Goal: Task Accomplishment & Management: Complete application form

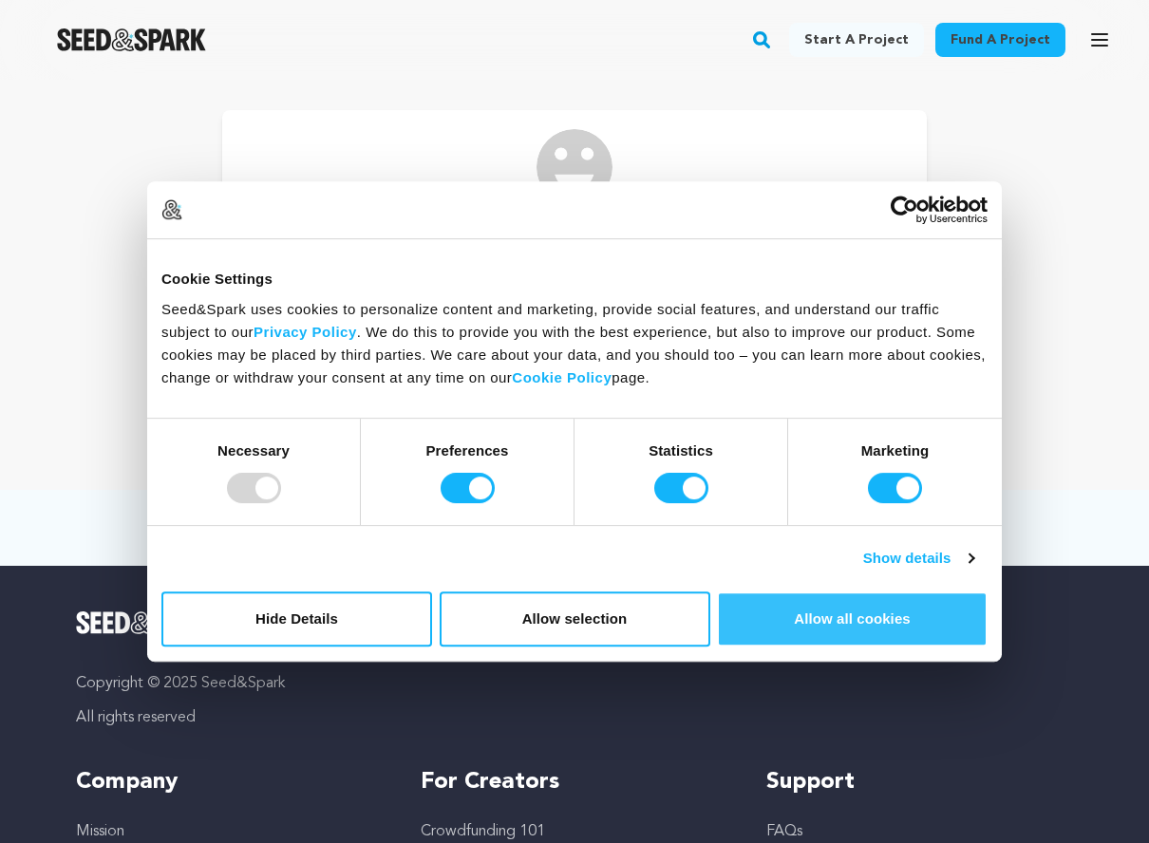
click at [848, 616] on button "Allow all cookies" at bounding box center [852, 619] width 271 height 55
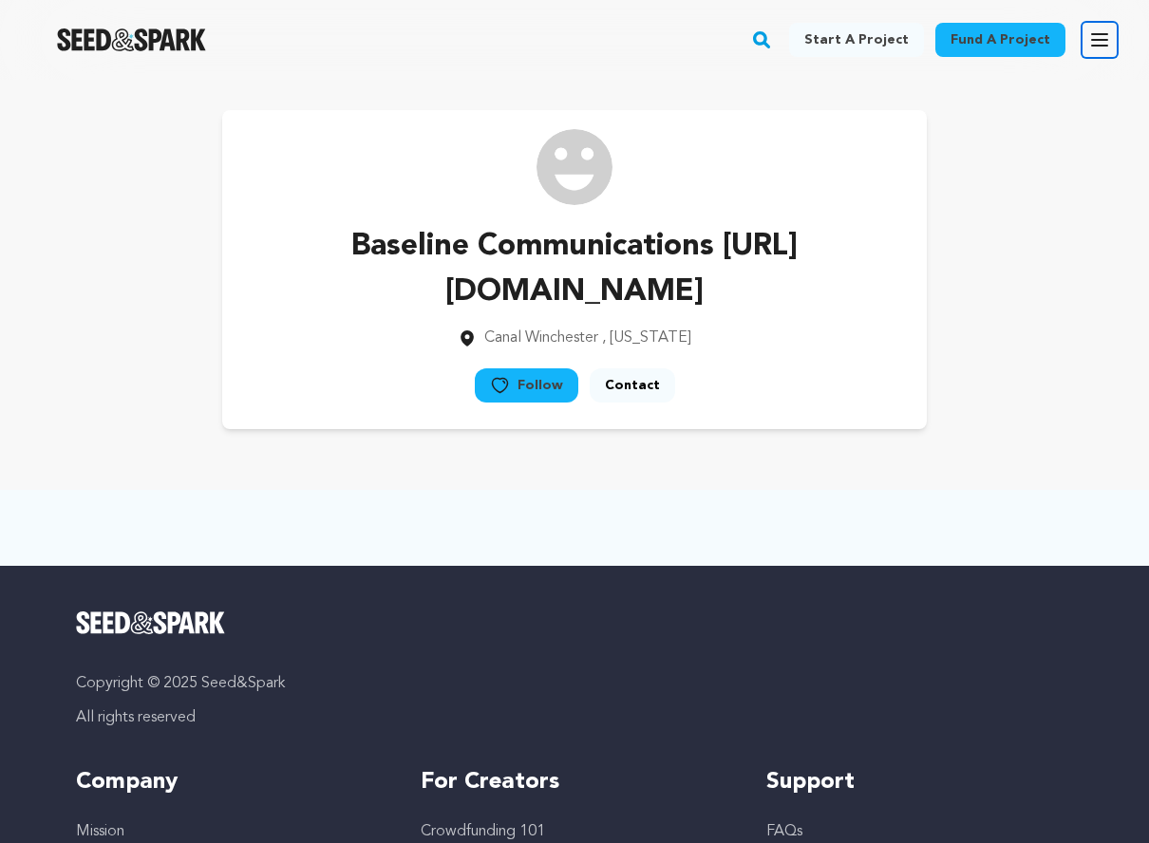
click at [894, 40] on icon "button" at bounding box center [1099, 39] width 15 height 11
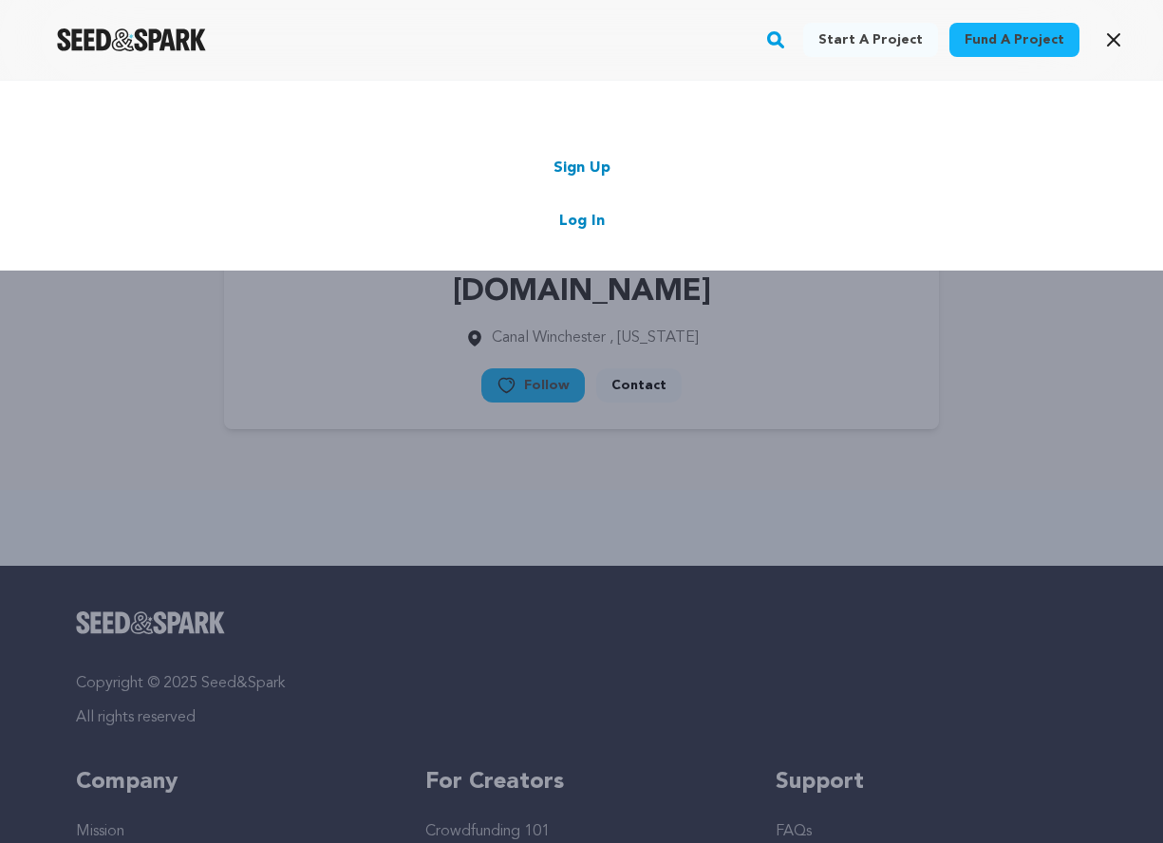
click at [599, 170] on link "Sign Up" at bounding box center [582, 168] width 57 height 23
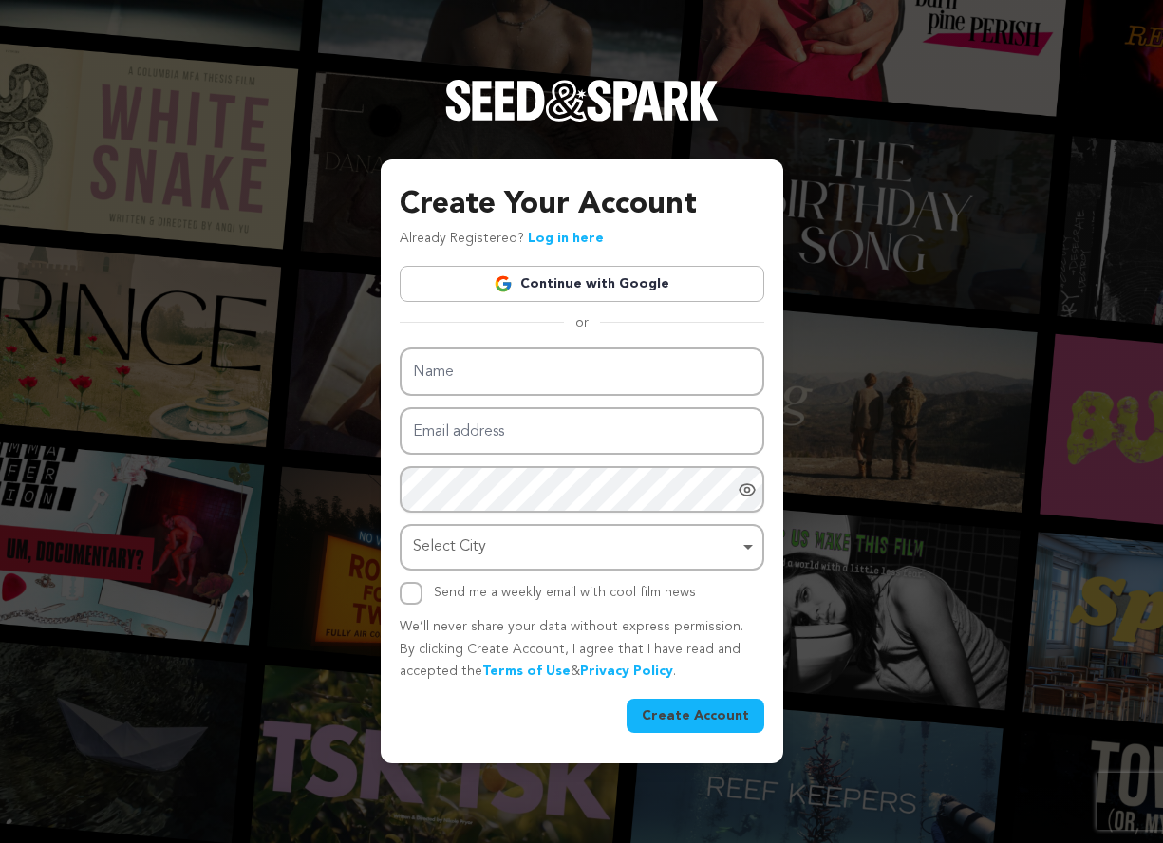
drag, startPoint x: 579, startPoint y: 400, endPoint x: 592, endPoint y: 386, distance: 18.1
click at [583, 394] on div "Name Email address Password Password must have at least 8 characters. Password …" at bounding box center [582, 475] width 365 height 257
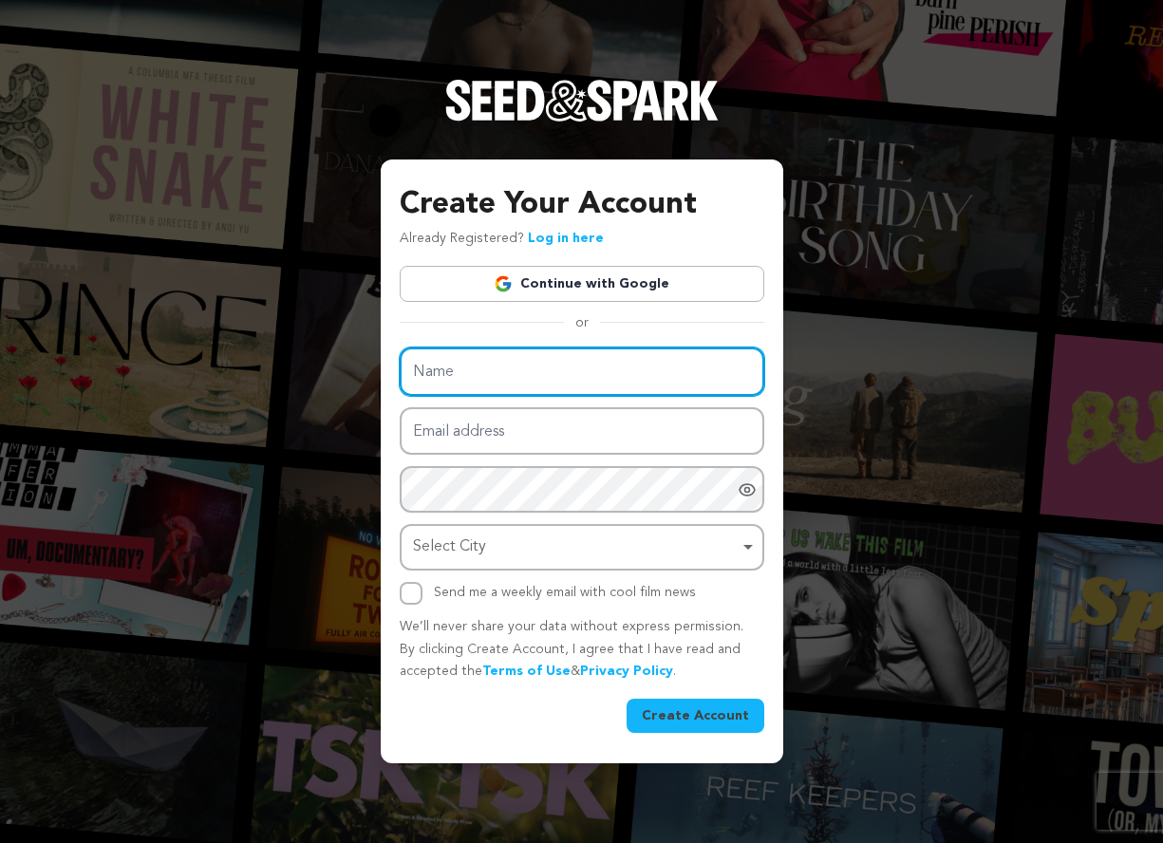
click at [593, 385] on input "Name" at bounding box center [582, 371] width 365 height 48
paste input "aureljelita"
type input "aureljelita"
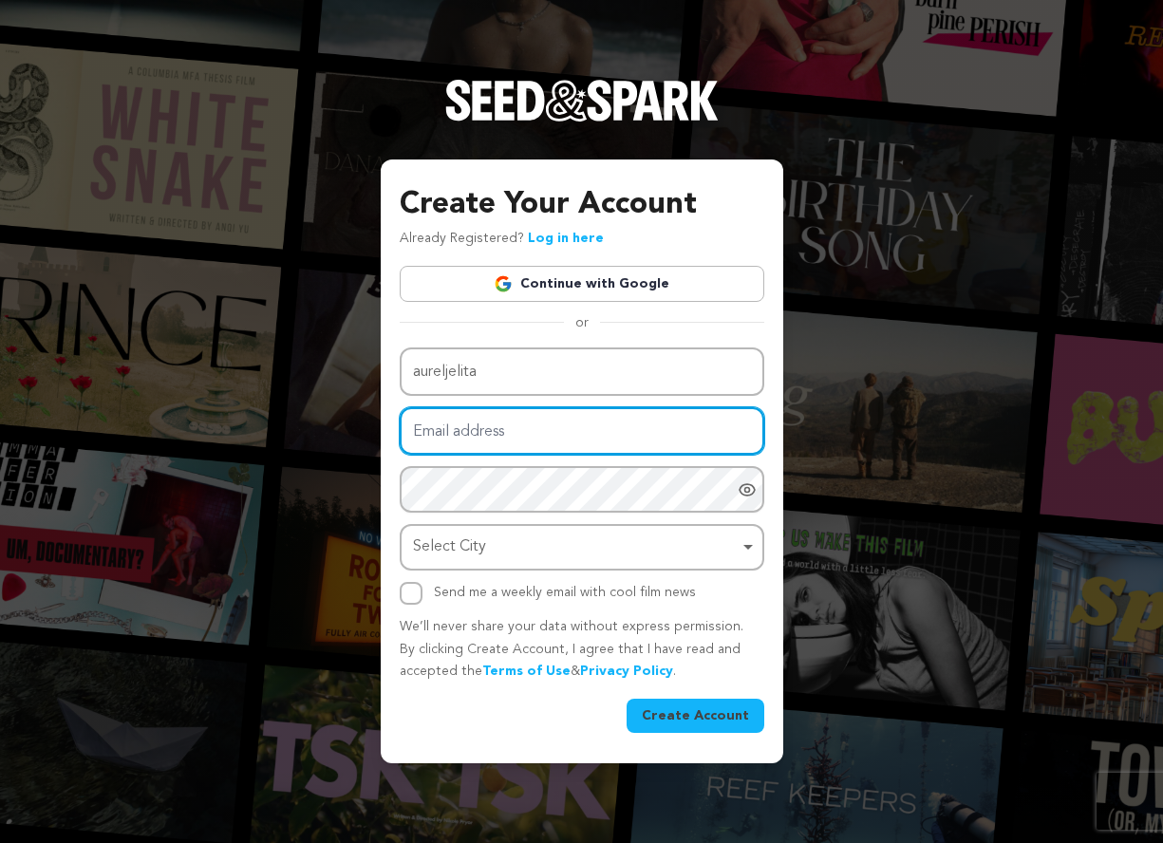
click at [579, 435] on input "Email address" at bounding box center [582, 431] width 365 height 48
paste input "aureljelita11@gmail.com"
type input "aureljelita11@gmail.com"
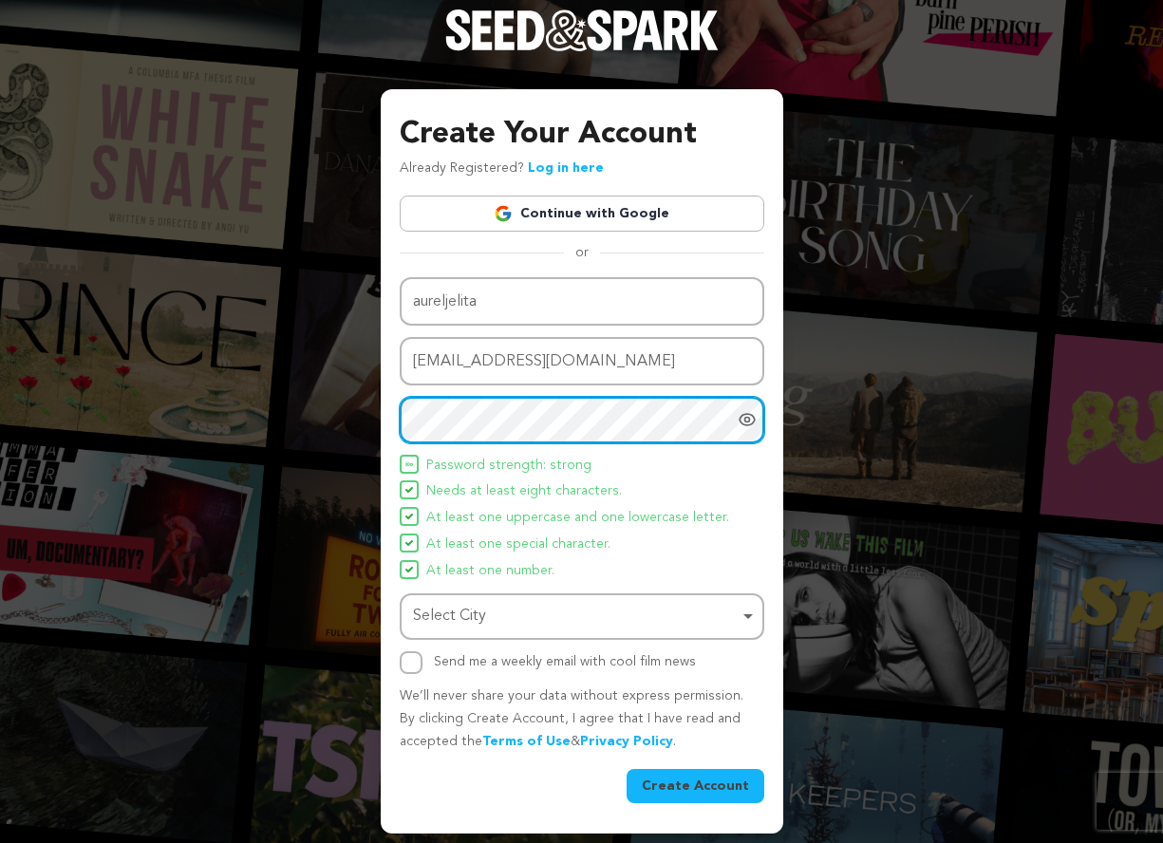
click at [519, 621] on div "Select City Remove item" at bounding box center [576, 617] width 327 height 28
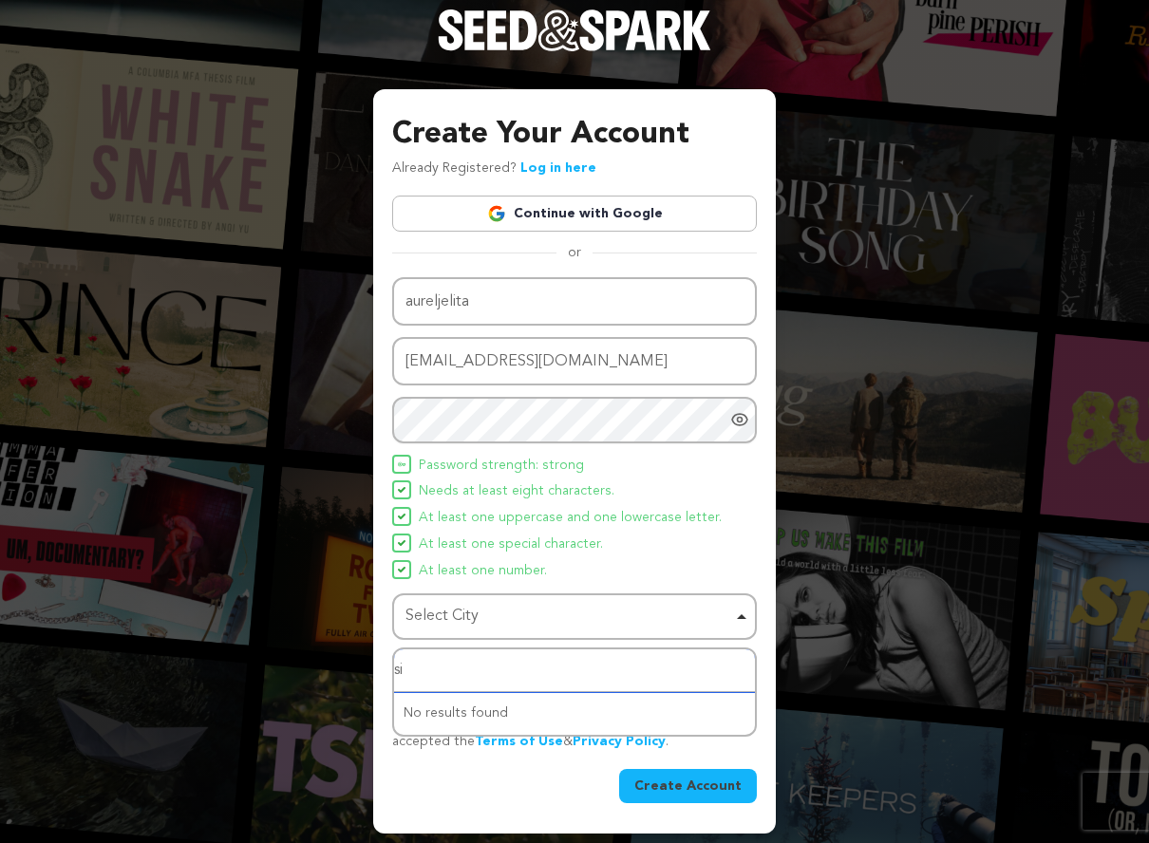
type input "s"
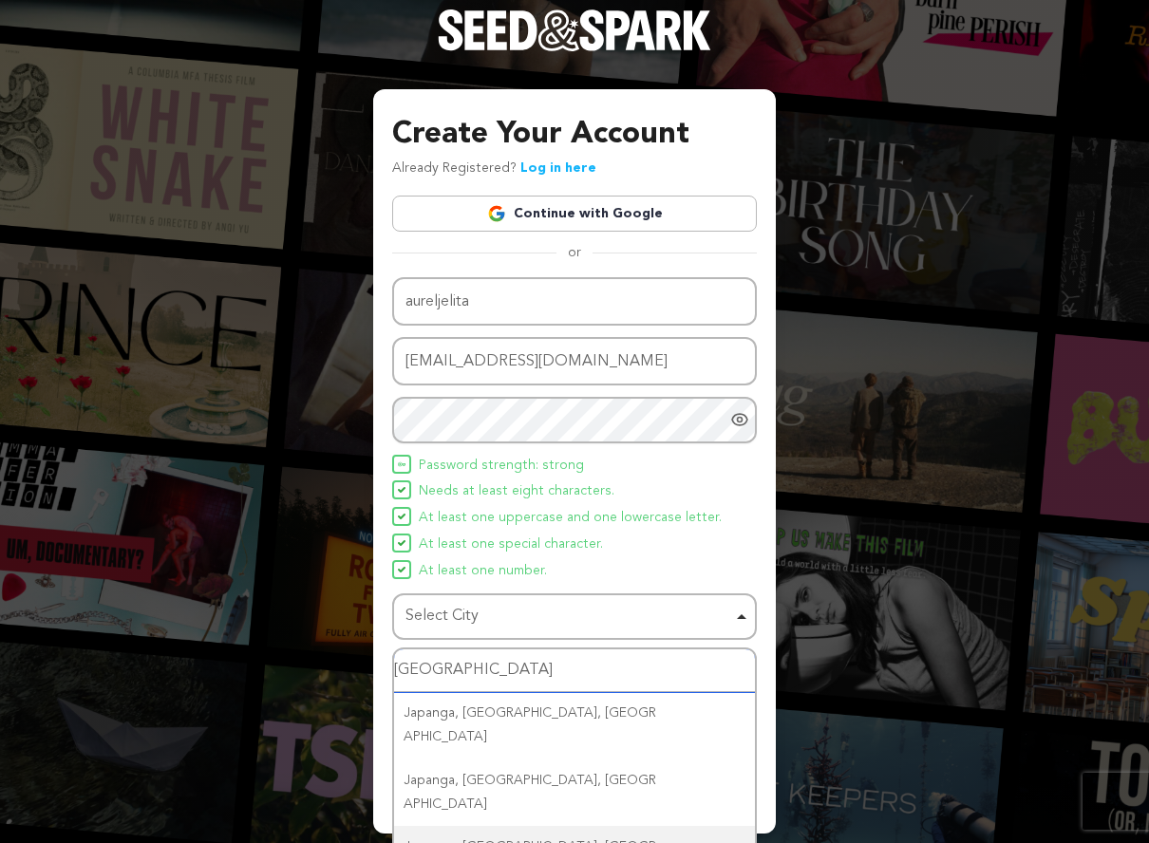
scroll to position [23, 0]
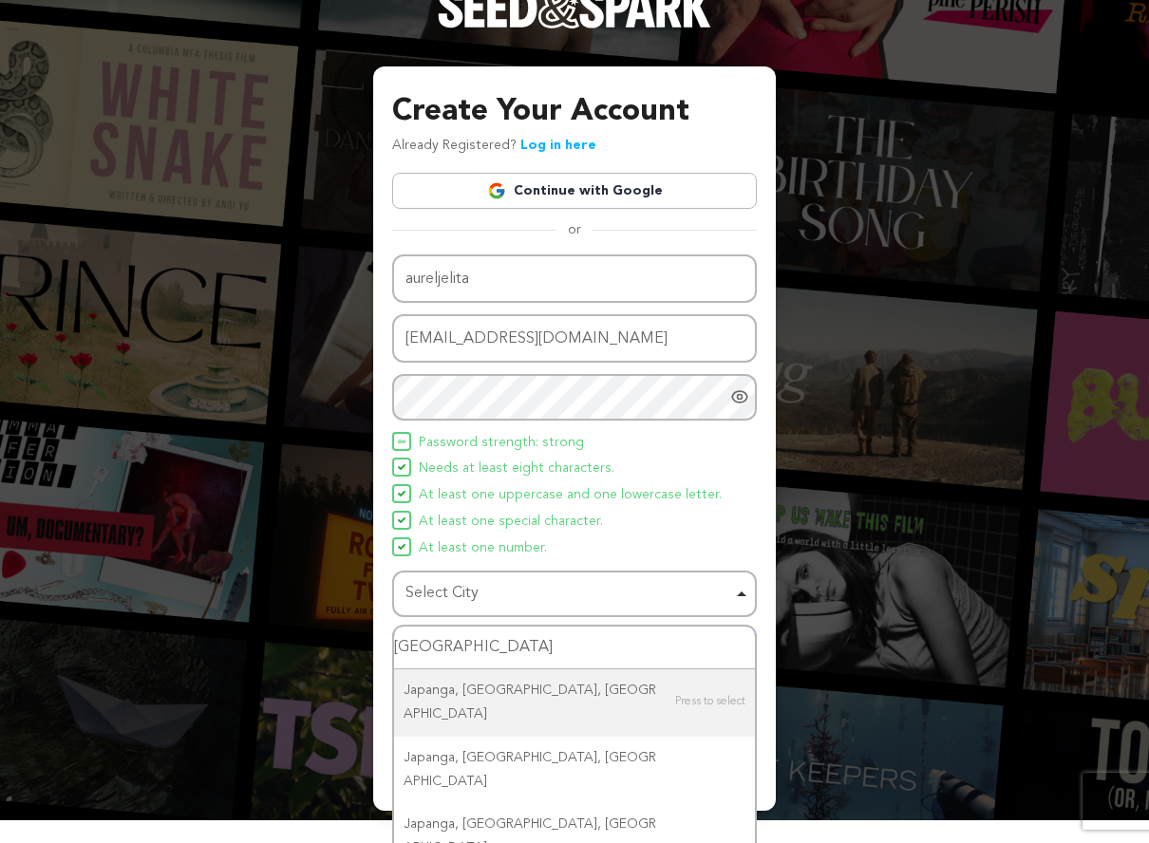
click at [487, 648] on input "Jepang" at bounding box center [574, 648] width 361 height 43
click at [484, 651] on input "Jepang" at bounding box center [574, 648] width 361 height 43
click at [514, 645] on input "Jepang" at bounding box center [574, 648] width 361 height 43
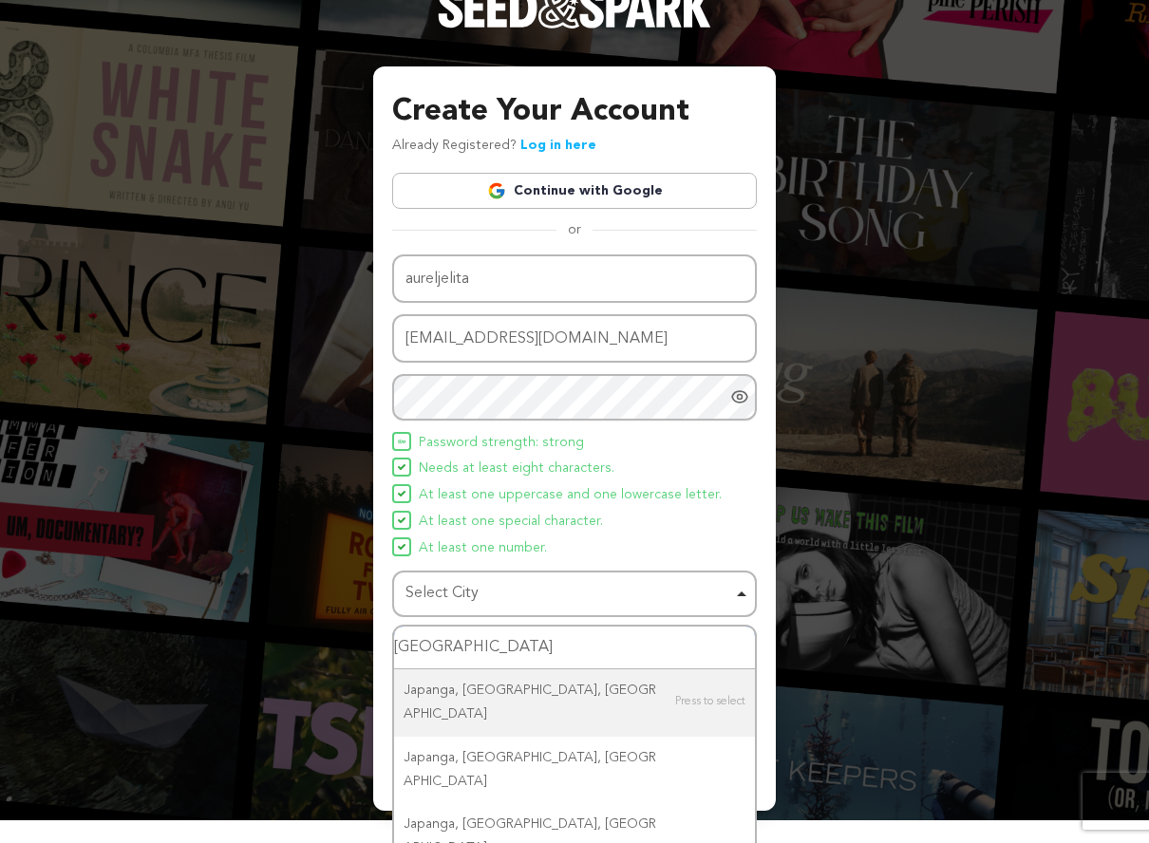
click at [514, 645] on input "Jepang" at bounding box center [574, 648] width 361 height 43
type input "Japan"
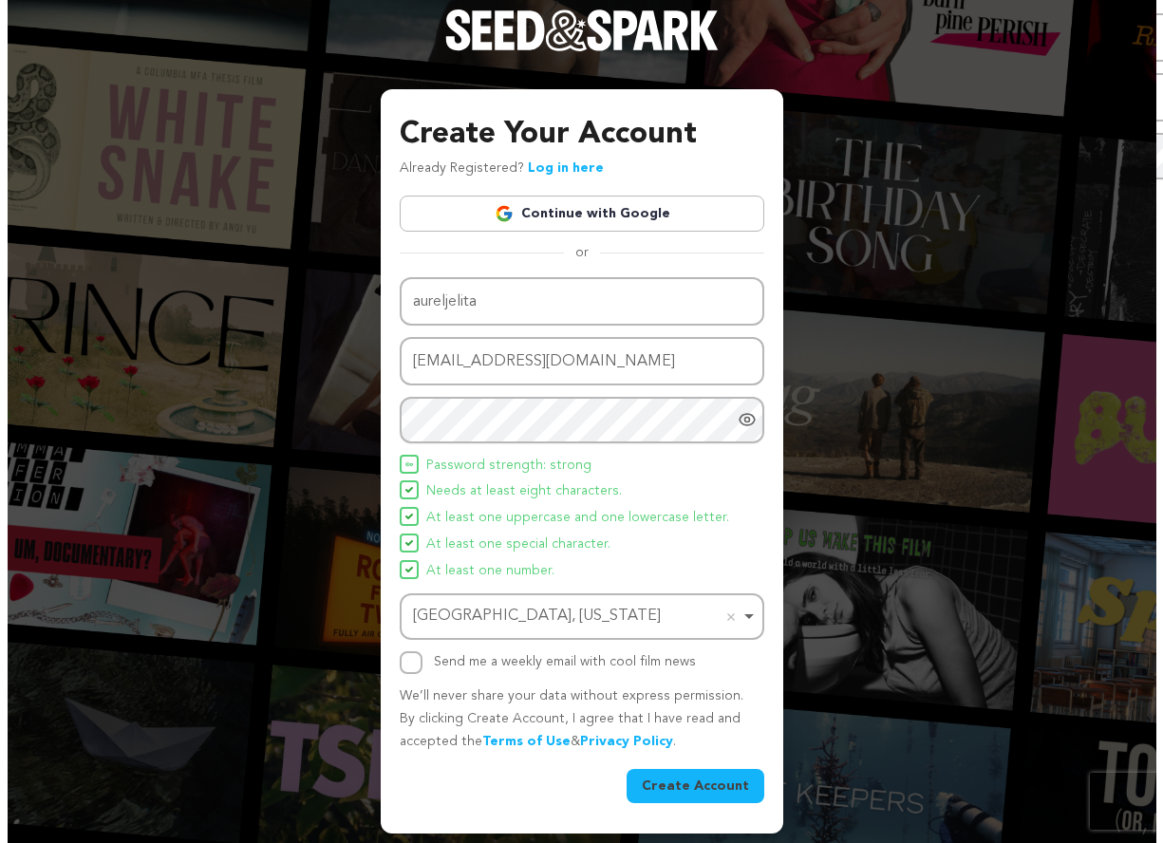
scroll to position [0, 0]
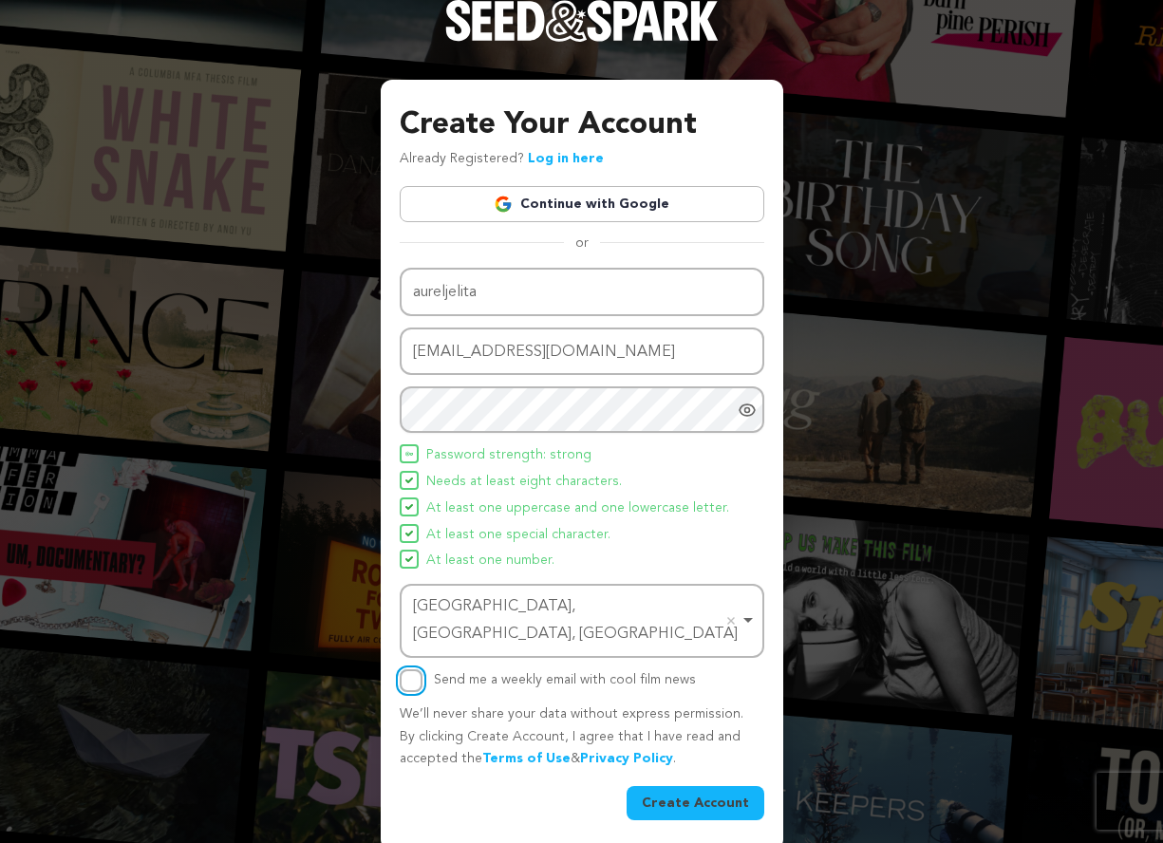
click at [416, 669] on input "Send me a weekly email with cool film news" at bounding box center [411, 680] width 23 height 23
checkbox input "true"
click at [679, 786] on button "Create Account" at bounding box center [696, 803] width 138 height 34
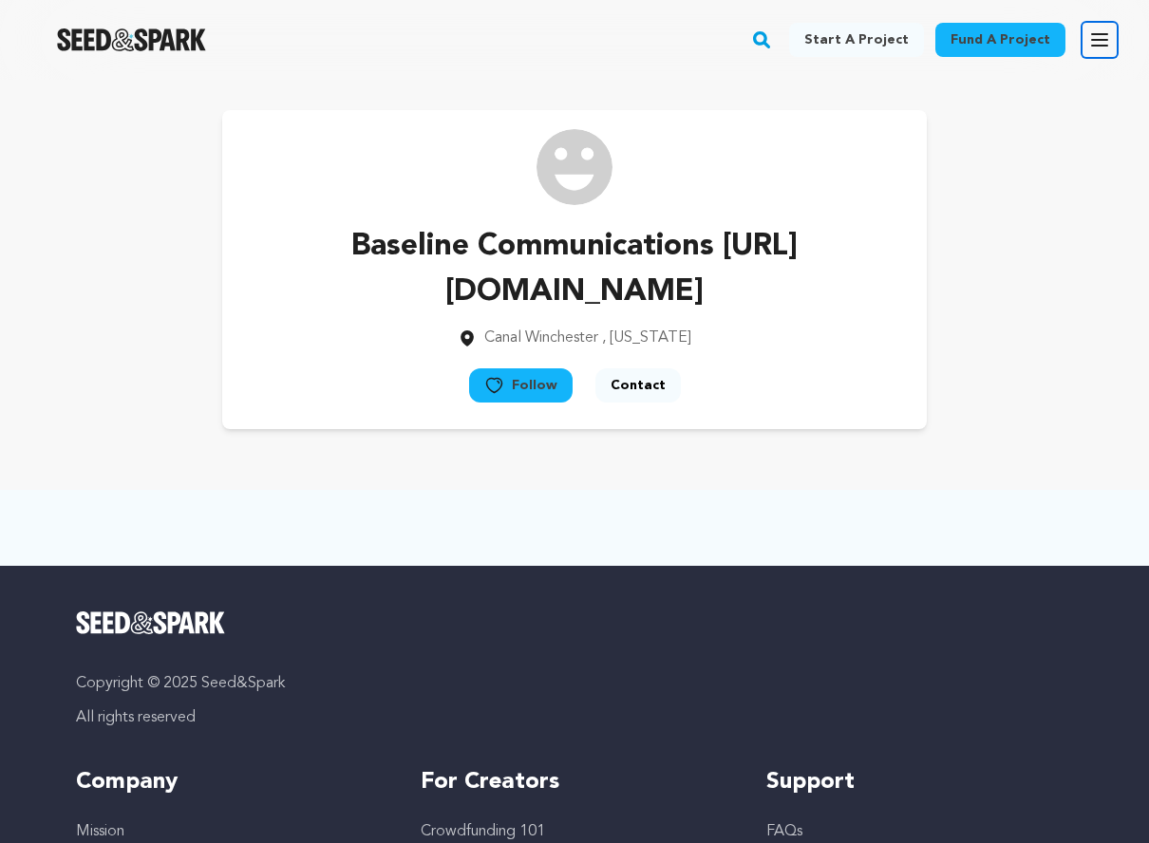
click at [1093, 35] on icon "button" at bounding box center [1099, 39] width 15 height 11
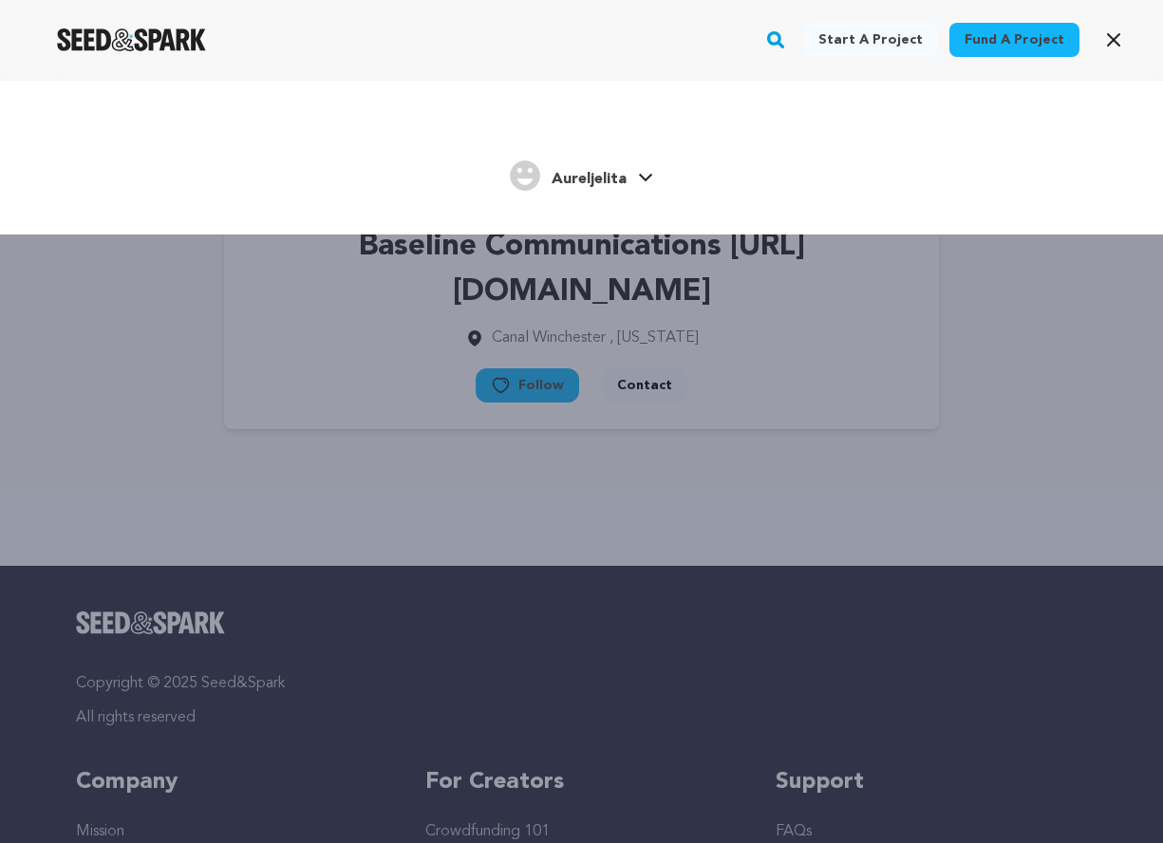
click at [590, 176] on span "Aureljelita" at bounding box center [589, 179] width 75 height 15
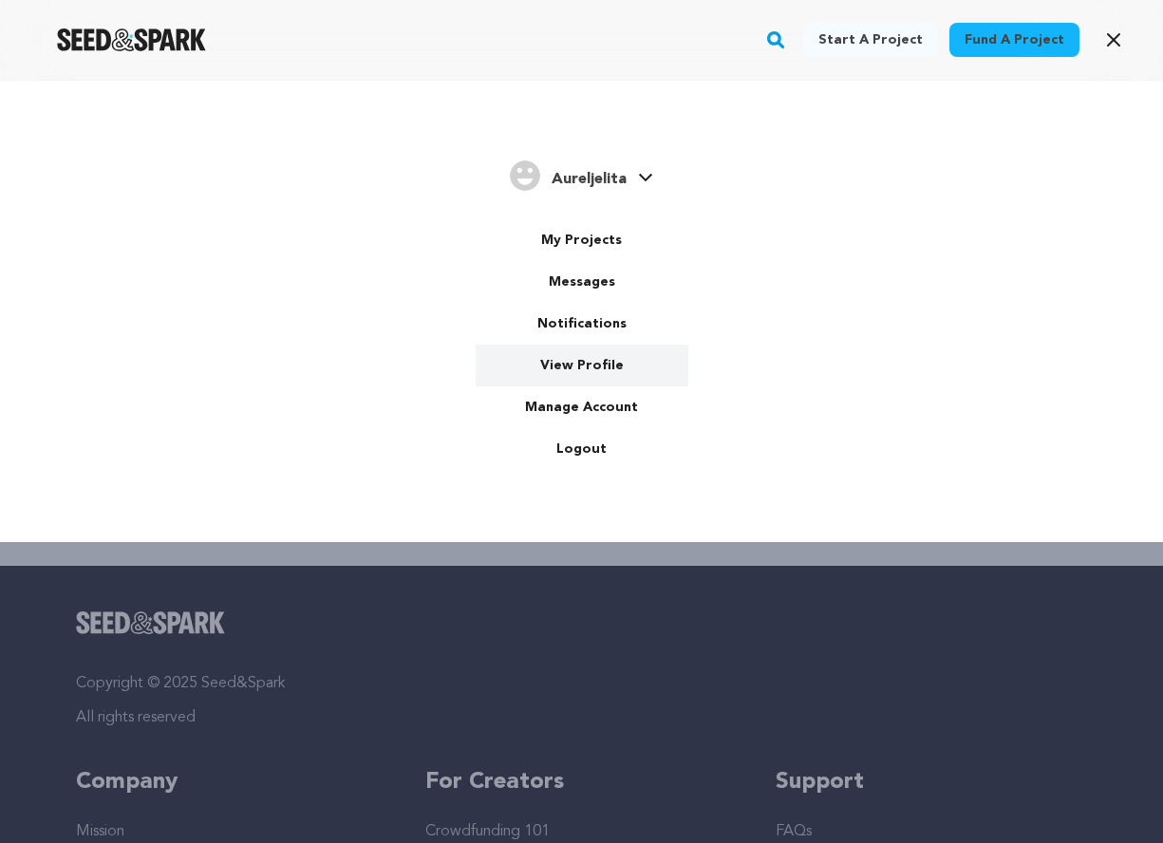
click at [586, 358] on link "View Profile" at bounding box center [582, 366] width 213 height 42
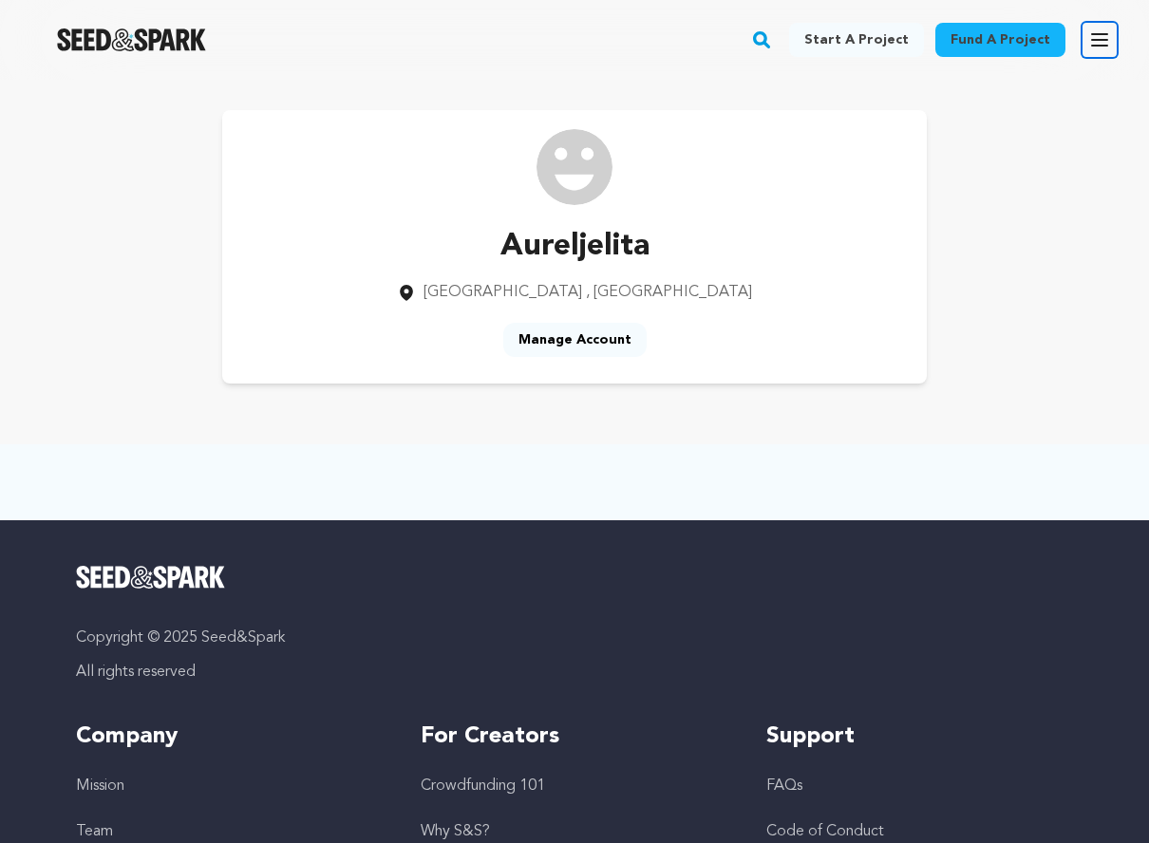
click at [1105, 54] on button "Open main menu" at bounding box center [1099, 40] width 38 height 38
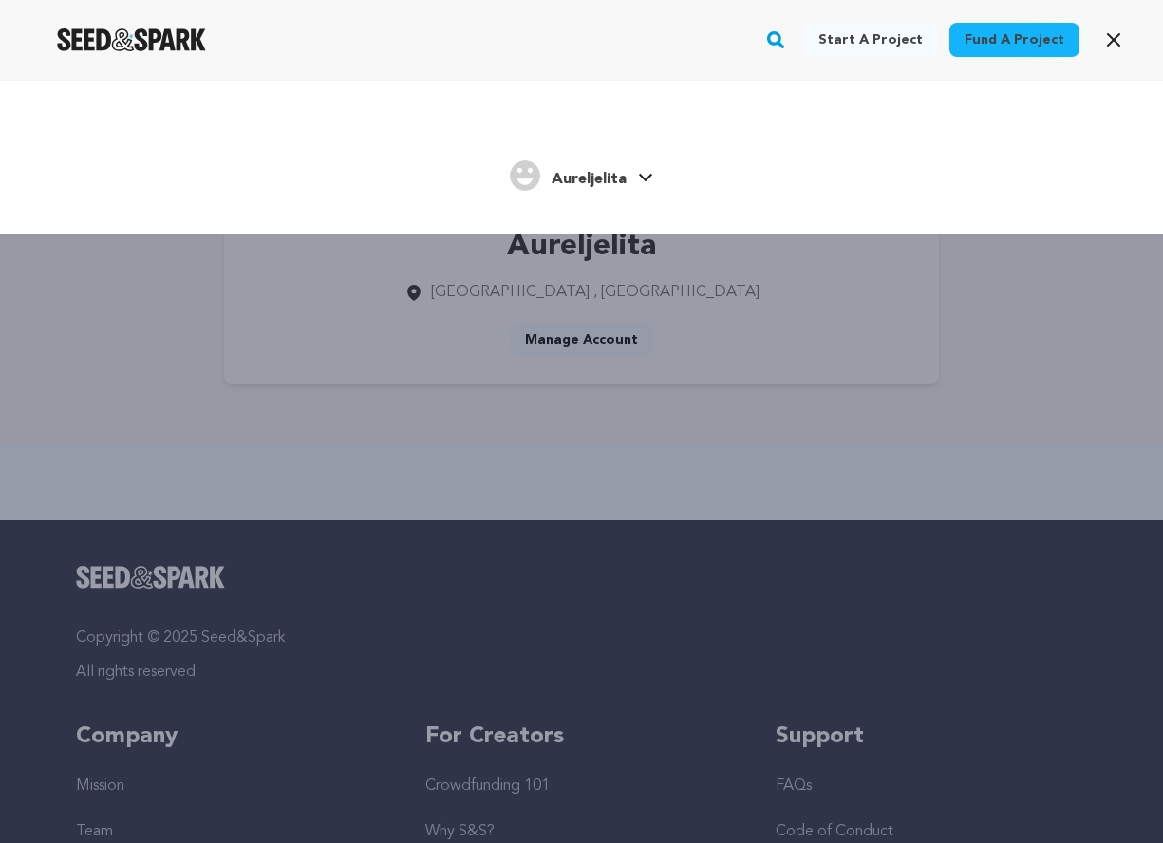
click at [634, 174] on link "Aureljelita [GEOGRAPHIC_DATA]" at bounding box center [581, 174] width 143 height 34
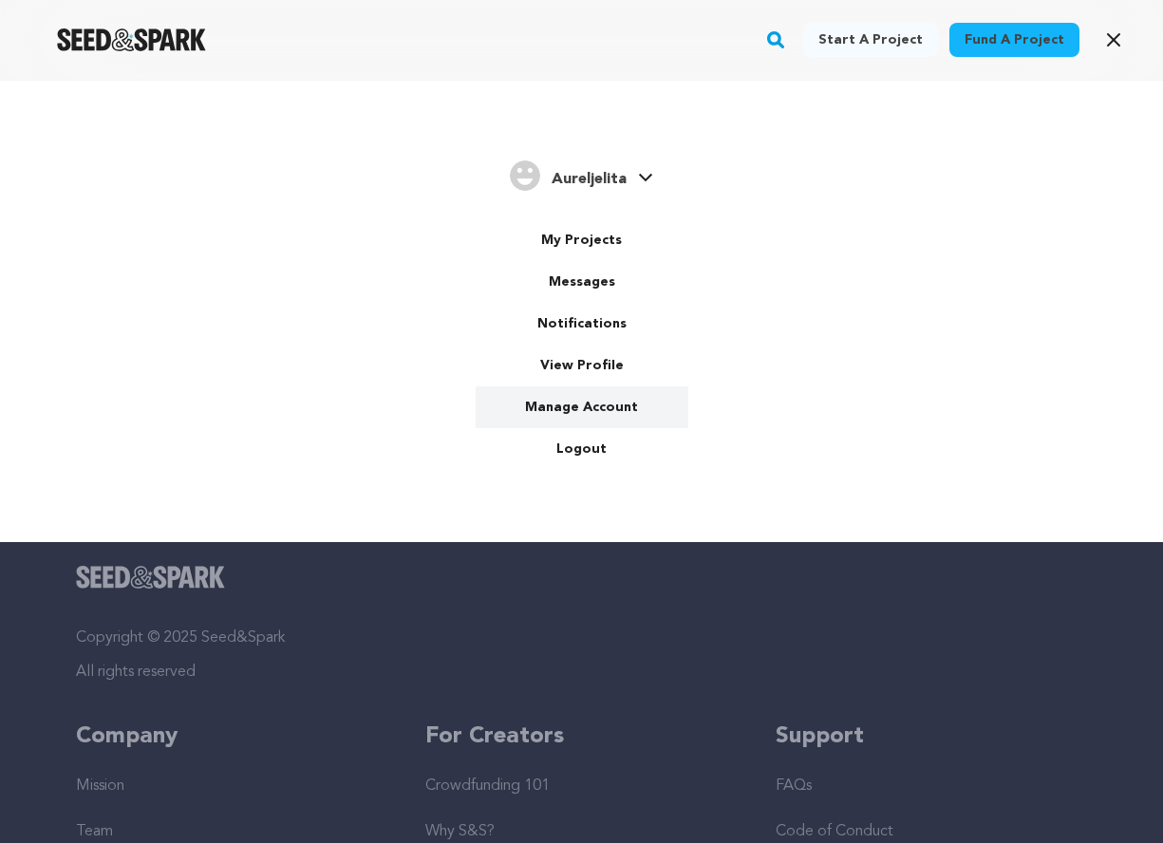
click at [624, 394] on link "Manage Account" at bounding box center [582, 407] width 213 height 42
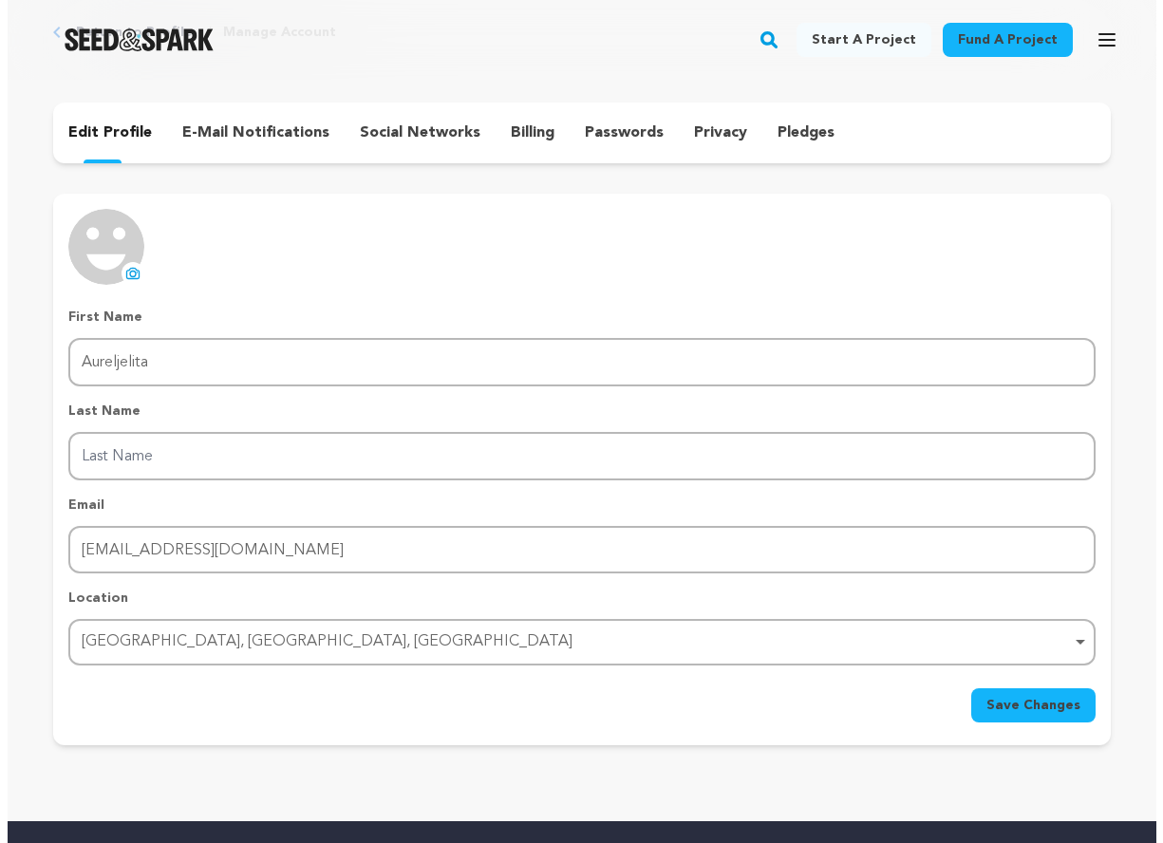
scroll to position [190, 0]
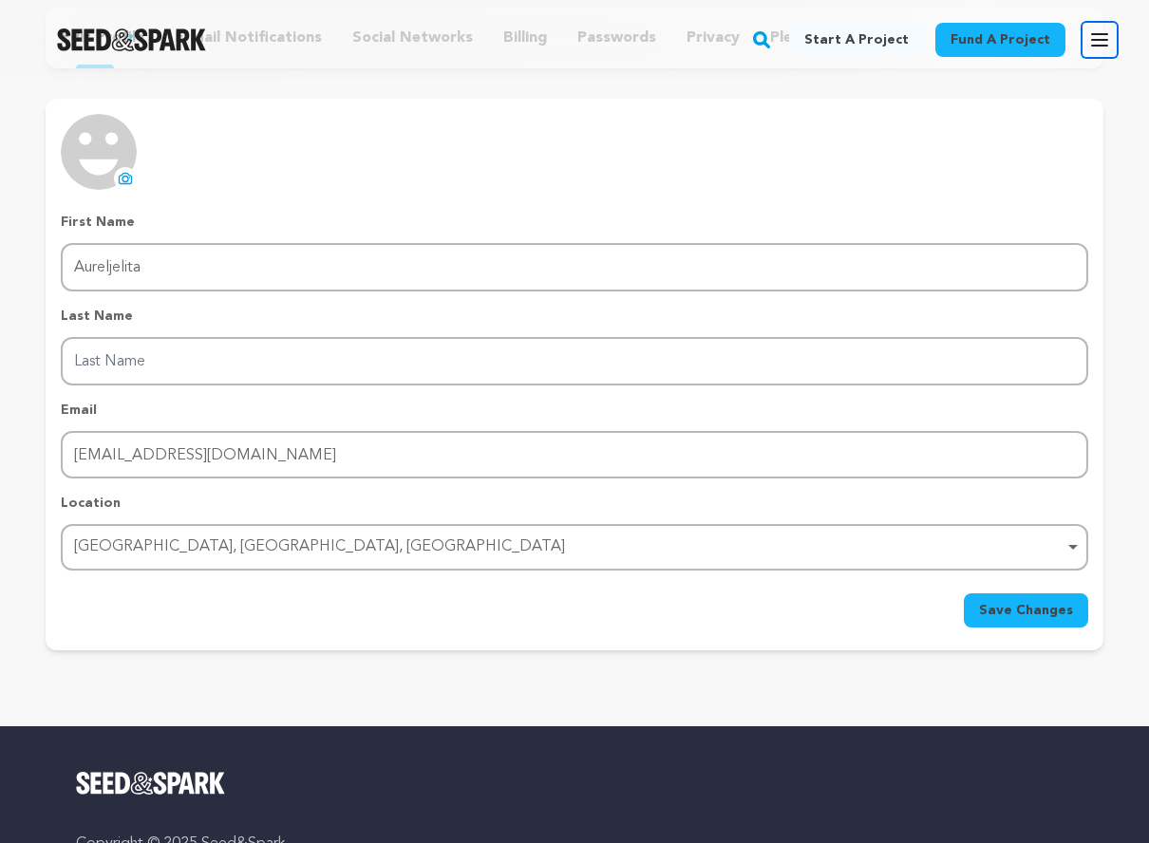
click at [1094, 36] on icon "button" at bounding box center [1099, 39] width 23 height 23
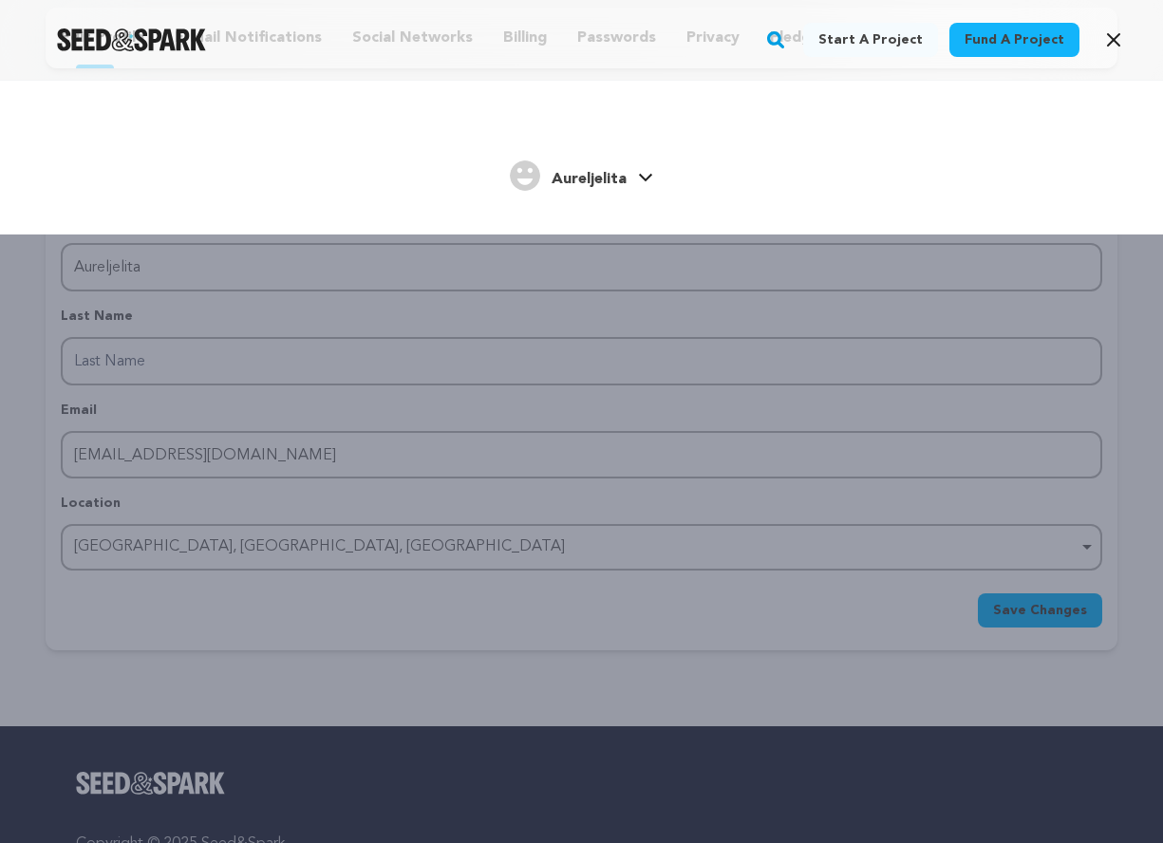
click at [617, 178] on span "Aureljelita" at bounding box center [589, 179] width 75 height 15
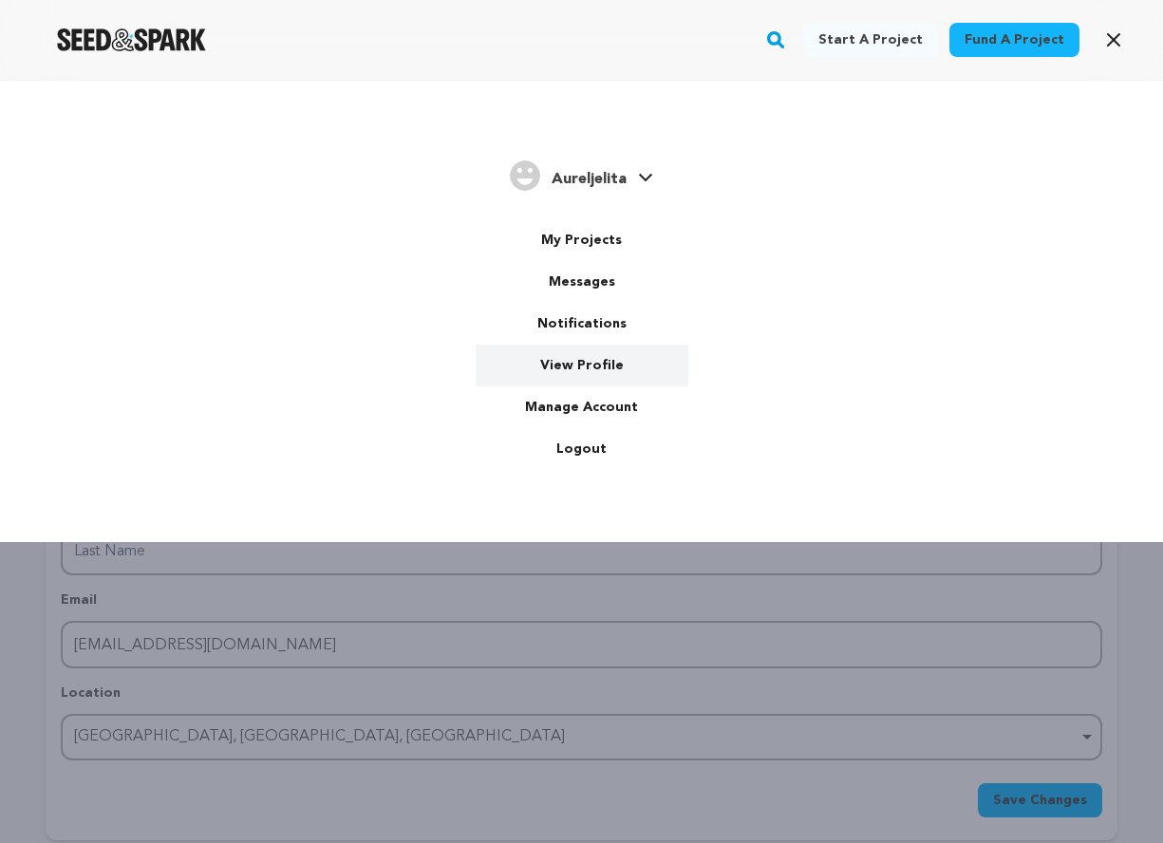
drag, startPoint x: 584, startPoint y: 373, endPoint x: 587, endPoint y: 351, distance: 22.0
click at [584, 373] on link "View Profile" at bounding box center [582, 366] width 213 height 42
